Goal: Task Accomplishment & Management: Use online tool/utility

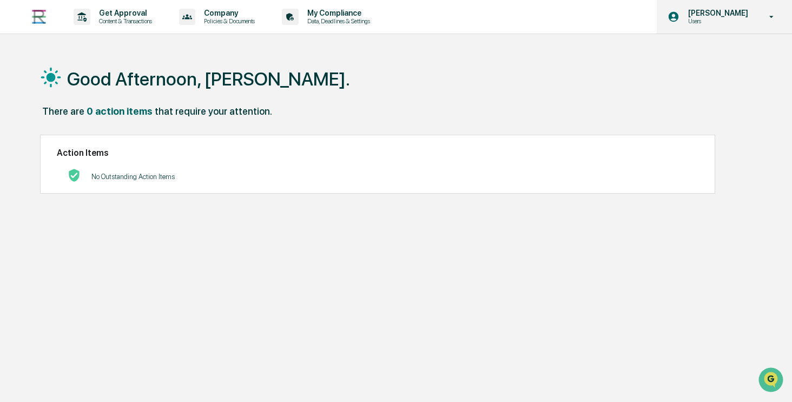
click at [726, 8] on div "[PERSON_NAME] Users" at bounding box center [723, 17] width 135 height 34
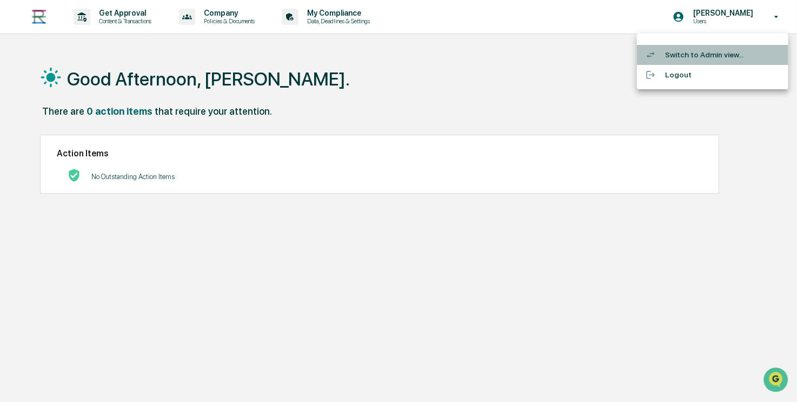
click at [706, 56] on li "Switch to Admin view..." at bounding box center [712, 55] width 151 height 20
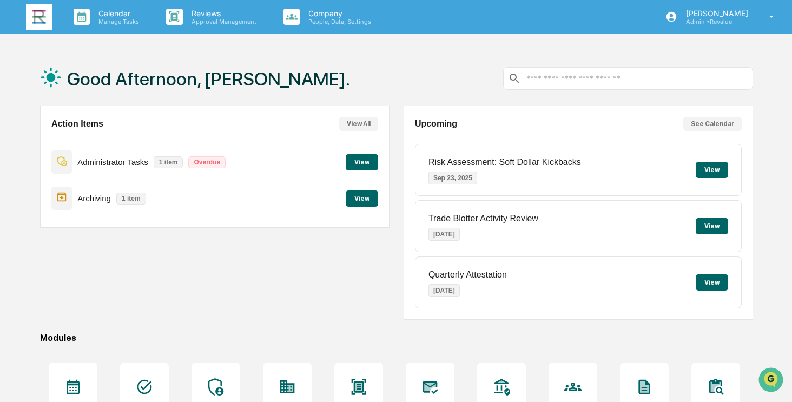
click at [368, 198] on button "View" at bounding box center [361, 198] width 32 height 16
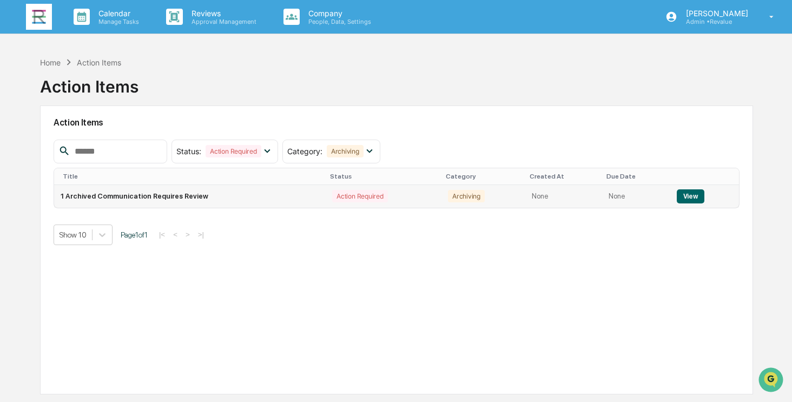
click at [688, 194] on button "View" at bounding box center [690, 196] width 28 height 14
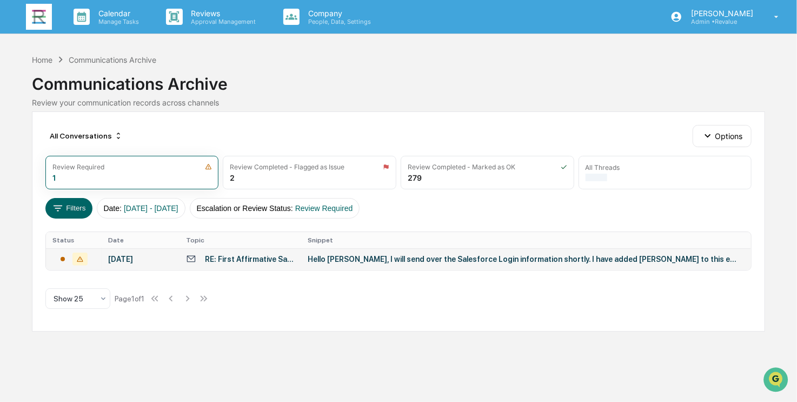
click at [222, 262] on div "RE: First Affirmative Salesforce and Orion Setup" at bounding box center [250, 259] width 90 height 9
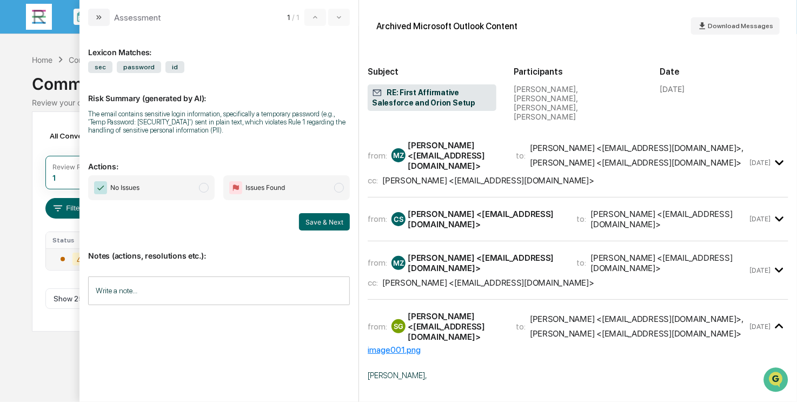
click at [181, 186] on span "No Issues" at bounding box center [151, 187] width 127 height 25
click at [329, 224] on button "Save & Next" at bounding box center [324, 221] width 51 height 17
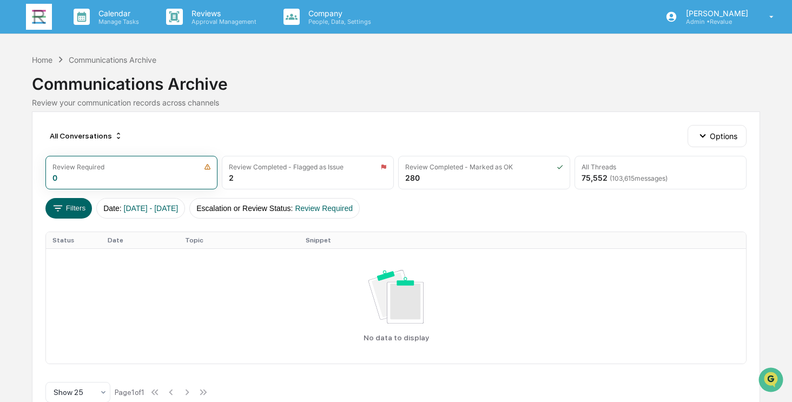
click at [35, 17] on img at bounding box center [39, 17] width 26 height 26
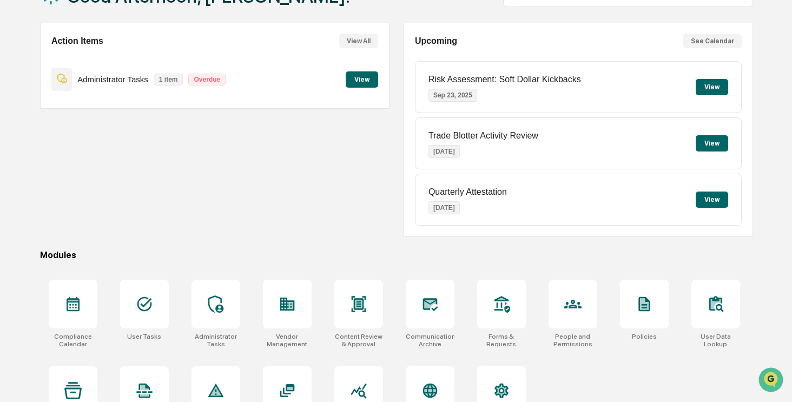
scroll to position [121, 0]
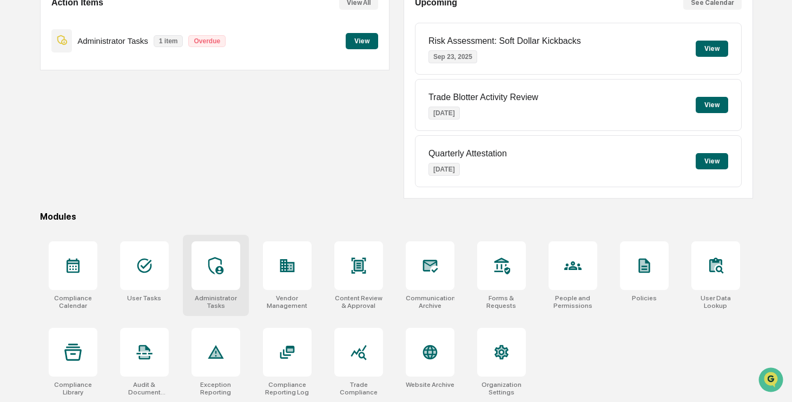
click at [215, 275] on div at bounding box center [215, 265] width 49 height 49
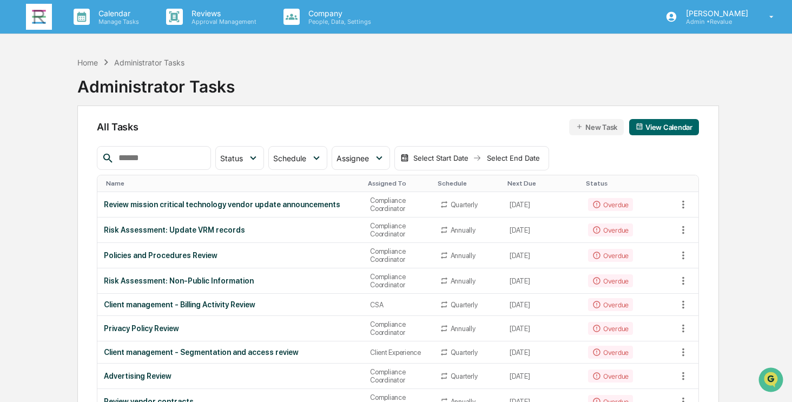
click at [151, 157] on input "text" at bounding box center [160, 158] width 92 height 14
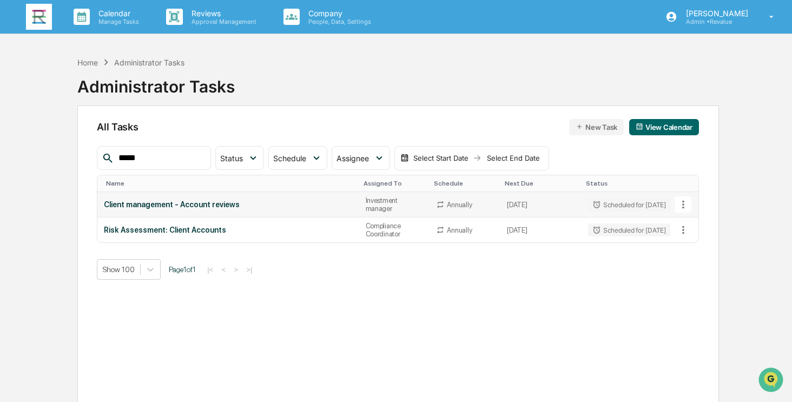
type input "*****"
click at [231, 209] on td "Client management - Account reviews" at bounding box center [227, 204] width 261 height 25
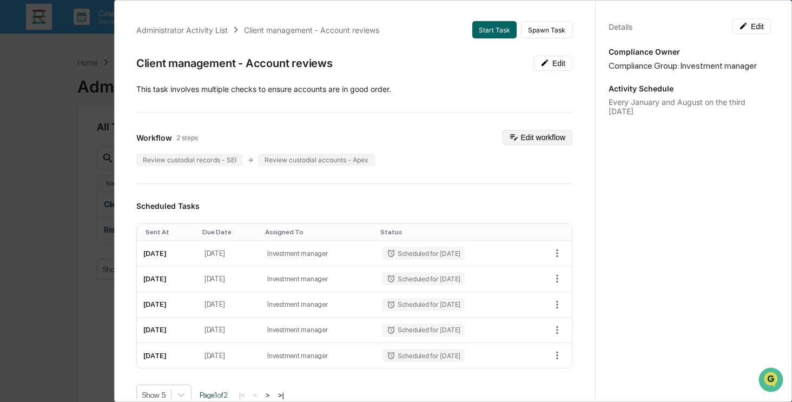
click at [551, 141] on button "Edit workflow" at bounding box center [537, 137] width 70 height 15
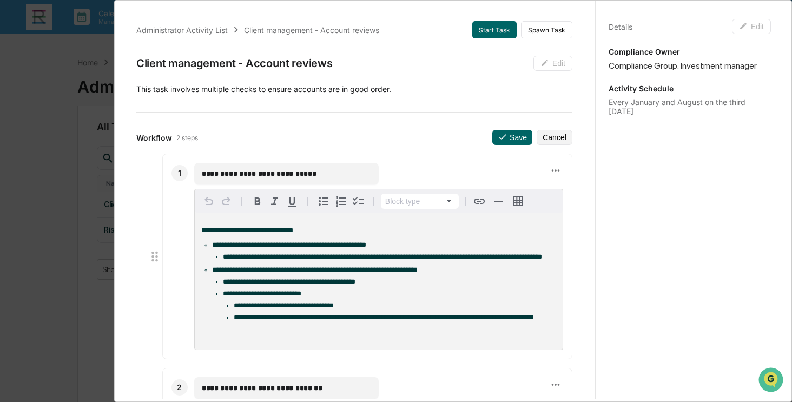
click at [69, 75] on div "**********" at bounding box center [396, 201] width 792 height 402
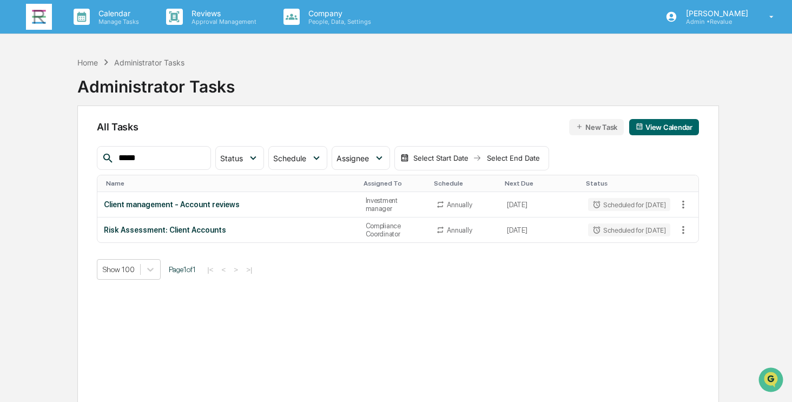
click at [41, 16] on img at bounding box center [39, 17] width 26 height 26
